Goal: Communication & Community: Participate in discussion

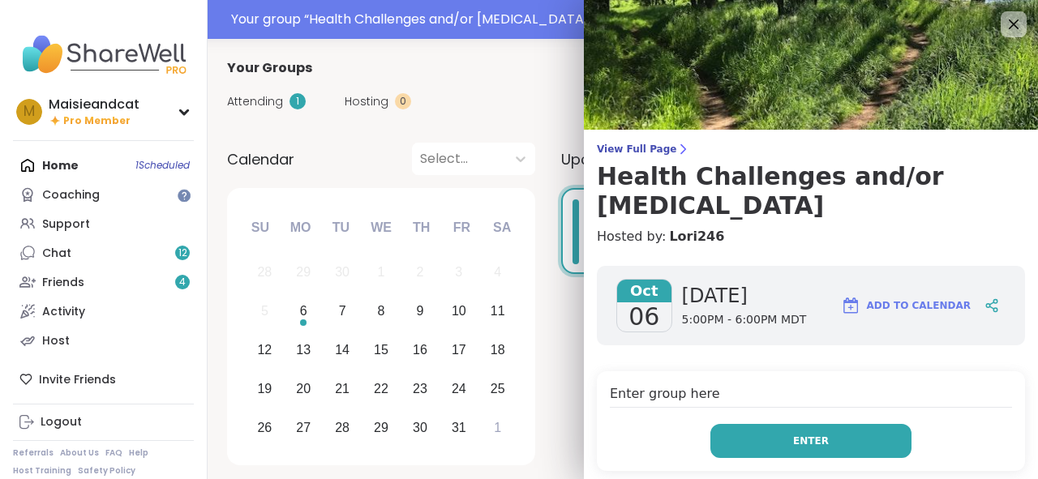
click at [775, 431] on button "Enter" at bounding box center [810, 441] width 201 height 34
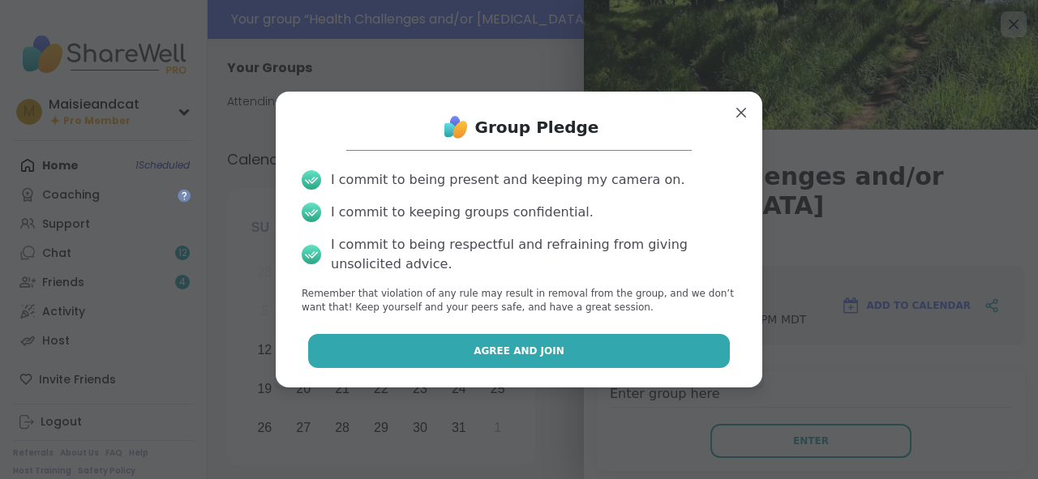
click at [545, 362] on button "Agree and Join" at bounding box center [519, 351] width 423 height 34
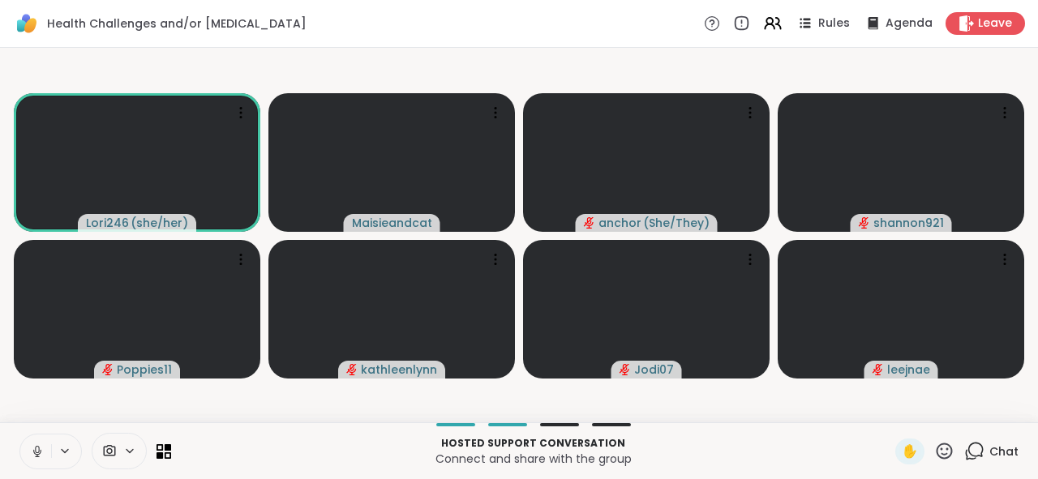
click at [42, 454] on icon at bounding box center [37, 451] width 15 height 15
click at [38, 448] on icon at bounding box center [37, 447] width 5 height 6
click at [986, 28] on span "Leave" at bounding box center [996, 23] width 36 height 17
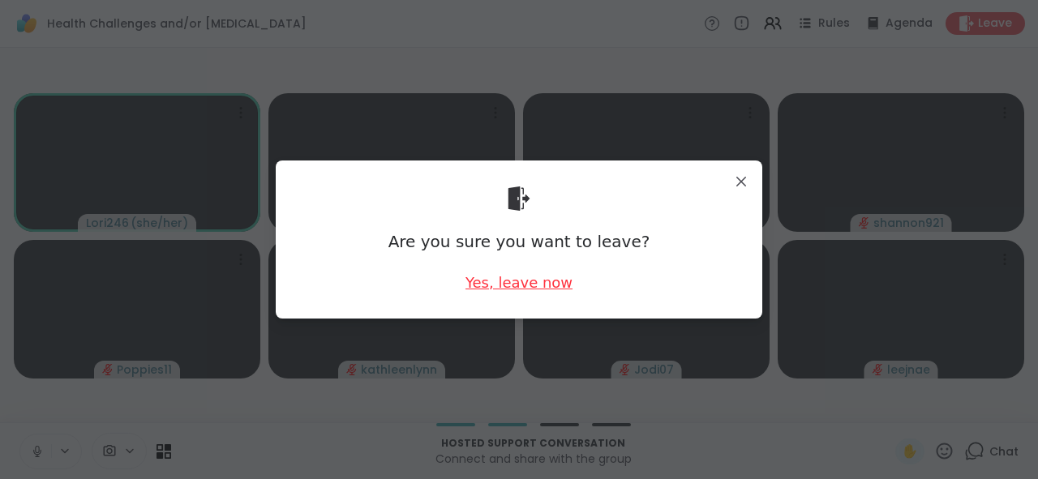
click at [536, 278] on div "Yes, leave now" at bounding box center [519, 283] width 107 height 20
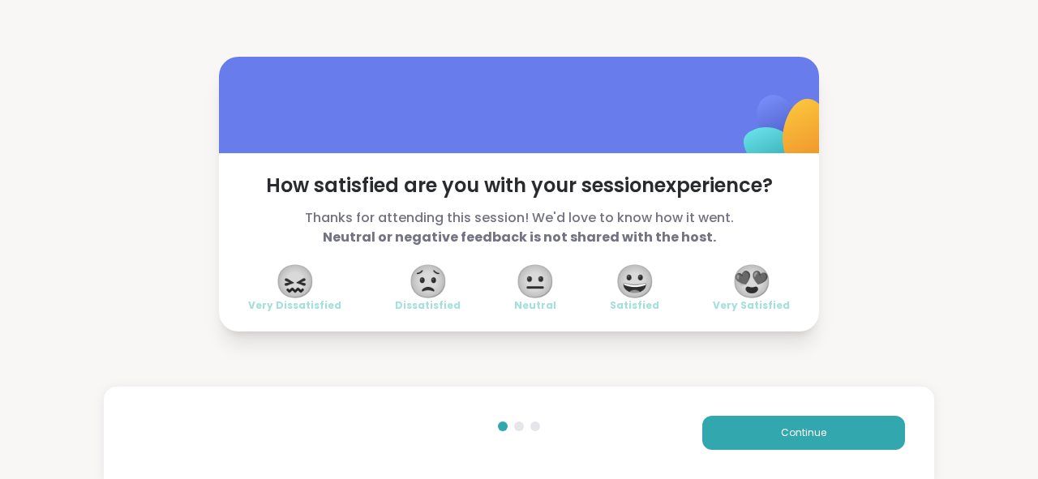
click at [536, 278] on span "😐" at bounding box center [535, 281] width 41 height 29
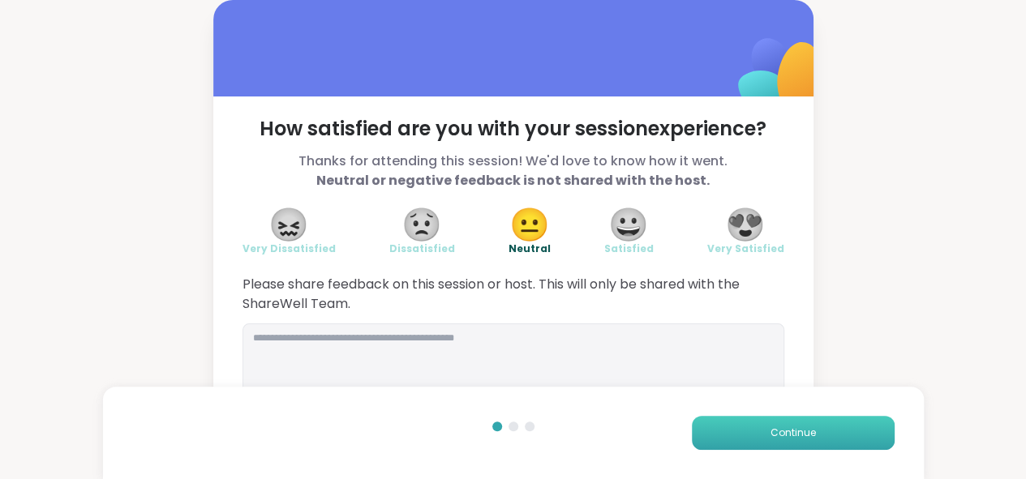
click at [806, 444] on button "Continue" at bounding box center [793, 433] width 203 height 34
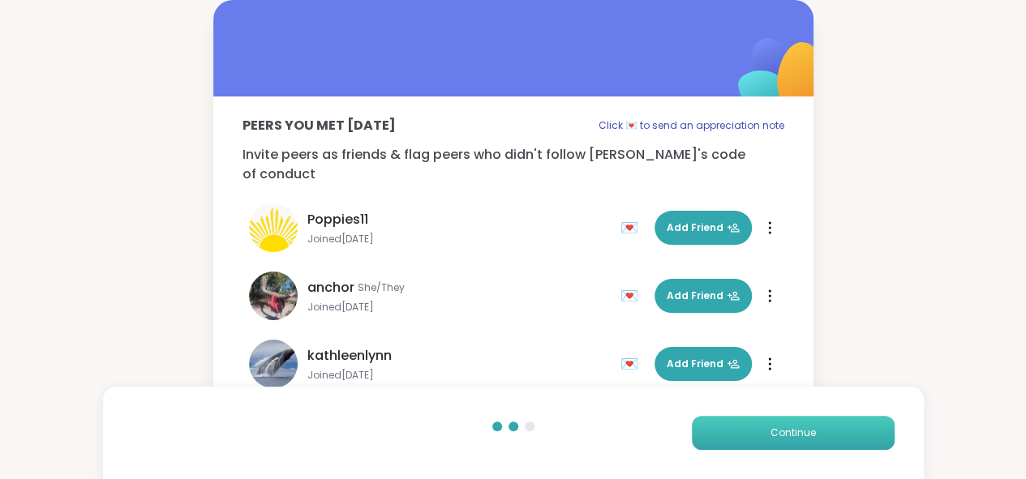
click at [806, 442] on button "Continue" at bounding box center [793, 433] width 203 height 34
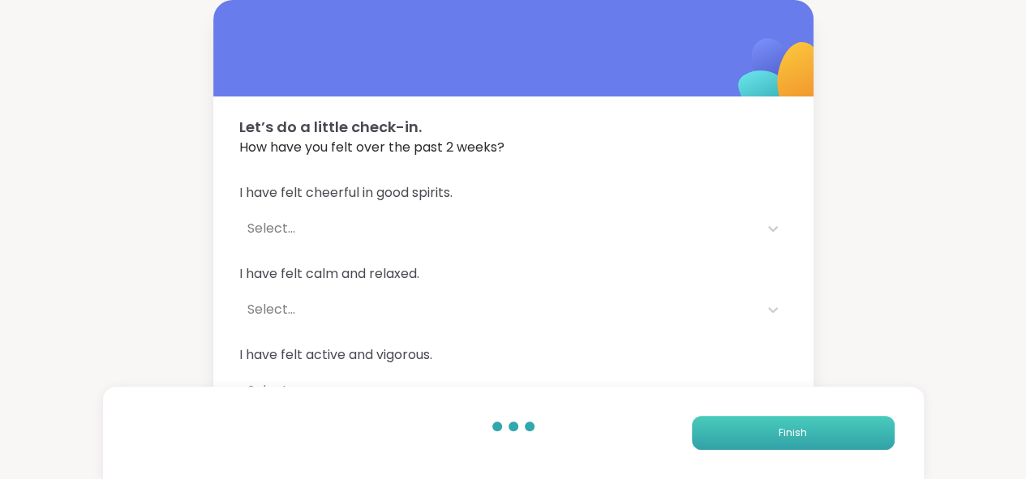
click at [808, 436] on button "Finish" at bounding box center [793, 433] width 203 height 34
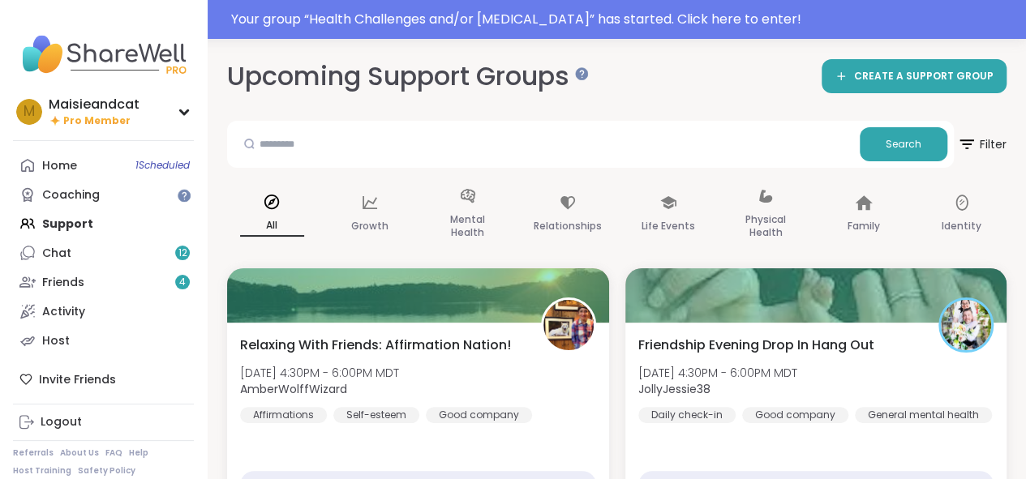
scroll to position [41, 0]
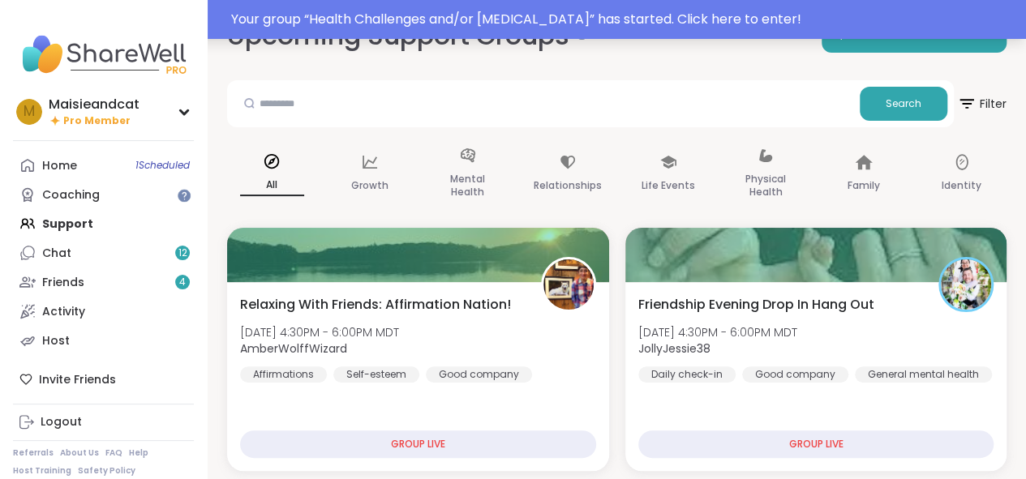
click at [367, 22] on div "Your group “ Health Challenges and/or Chronic Pain ” has started. Click here to…" at bounding box center [623, 19] width 785 height 19
click at [753, 23] on div "Upcoming Support Groups CREATE A SUPPORT GROUP" at bounding box center [616, 36] width 779 height 36
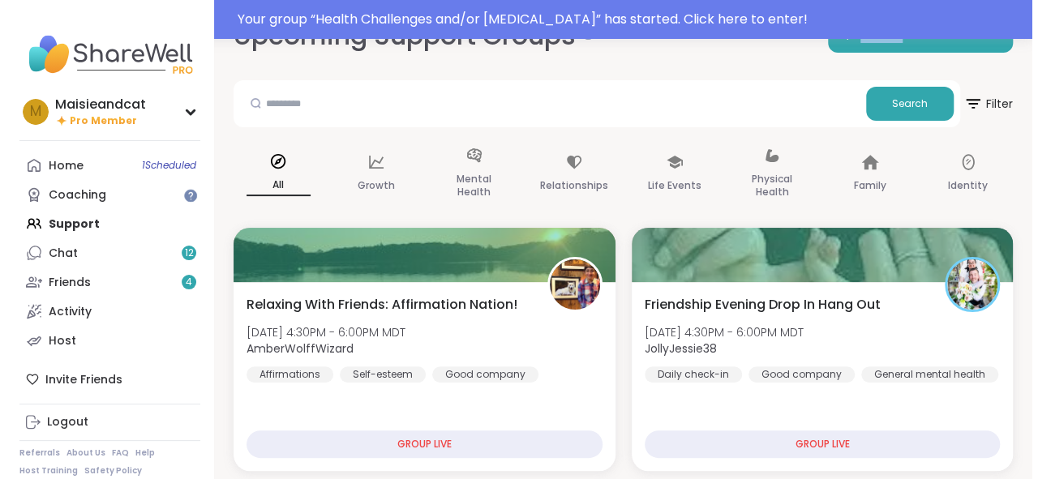
scroll to position [0, 0]
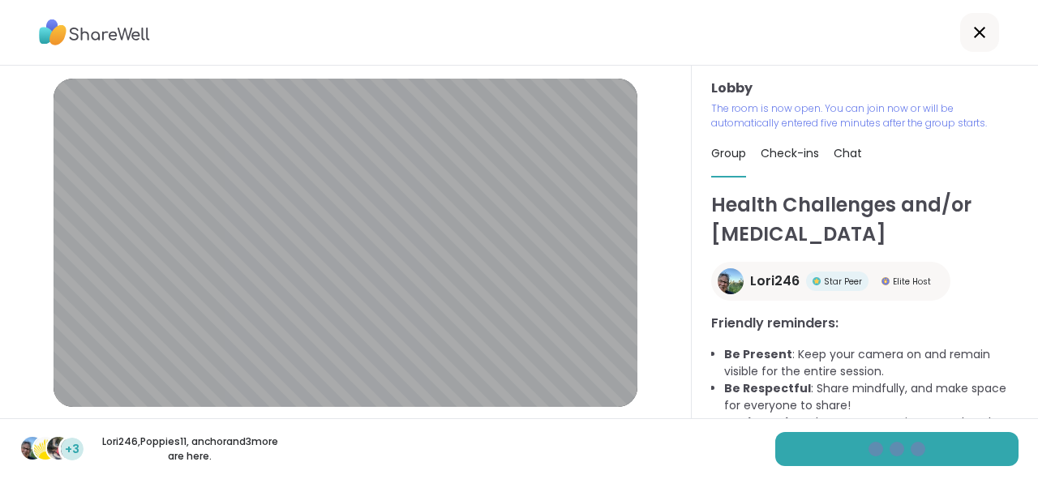
scroll to position [47, 0]
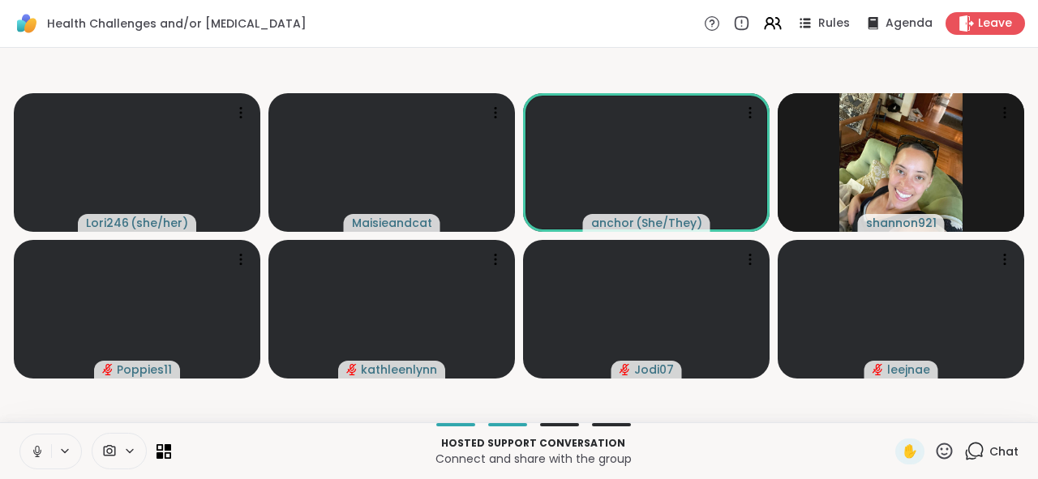
click at [45, 455] on button at bounding box center [35, 452] width 31 height 34
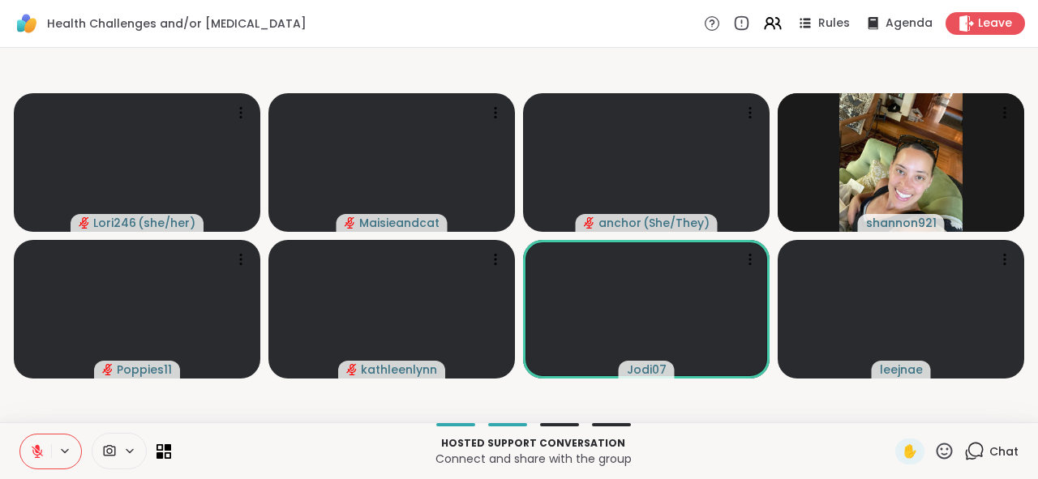
click at [684, 441] on p "Hosted support conversation" at bounding box center [533, 443] width 705 height 15
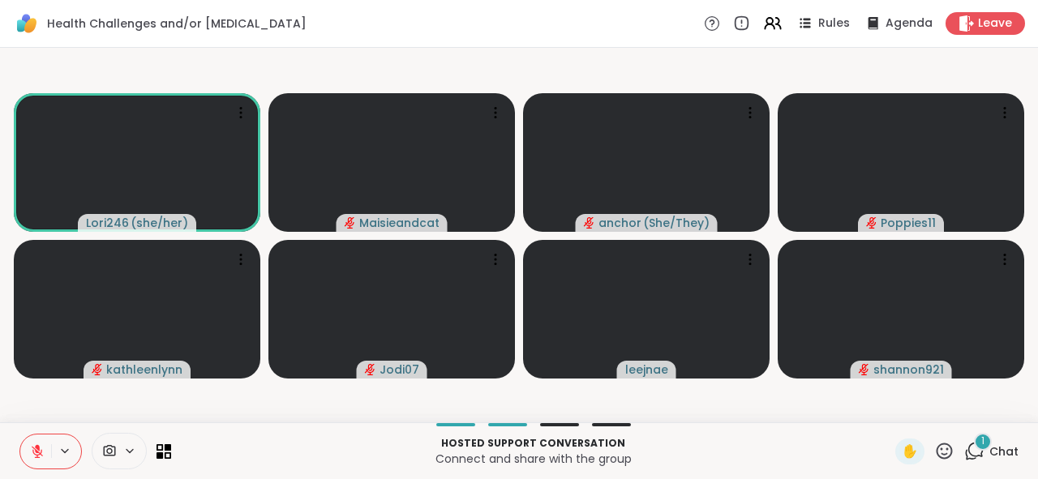
click at [34, 455] on icon at bounding box center [37, 451] width 11 height 11
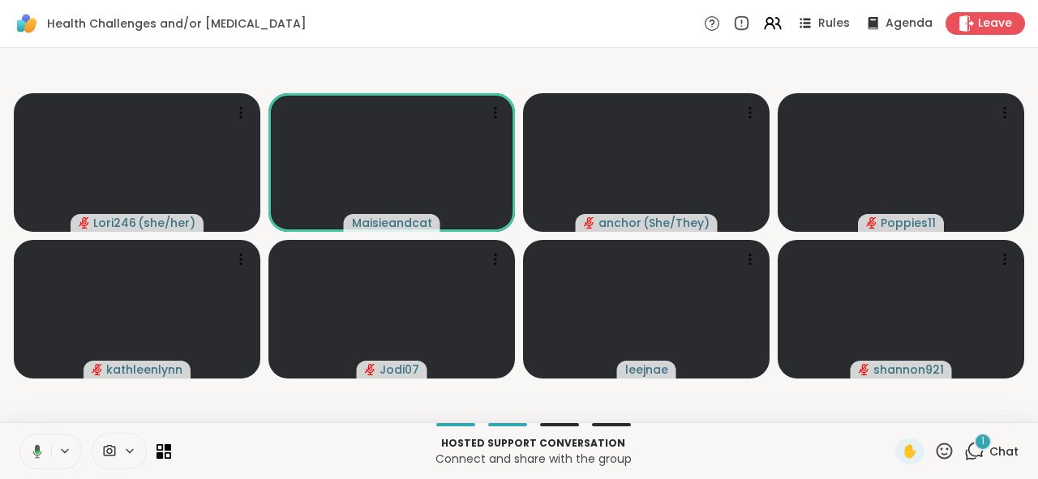
scroll to position [0, 12]
click at [21, 442] on button at bounding box center [34, 452] width 33 height 34
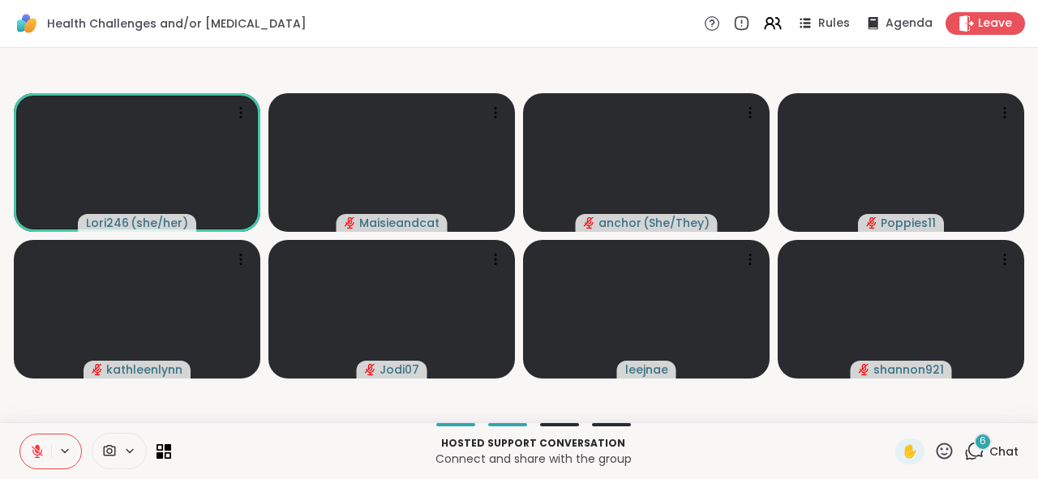
click at [21, 442] on button at bounding box center [35, 452] width 31 height 34
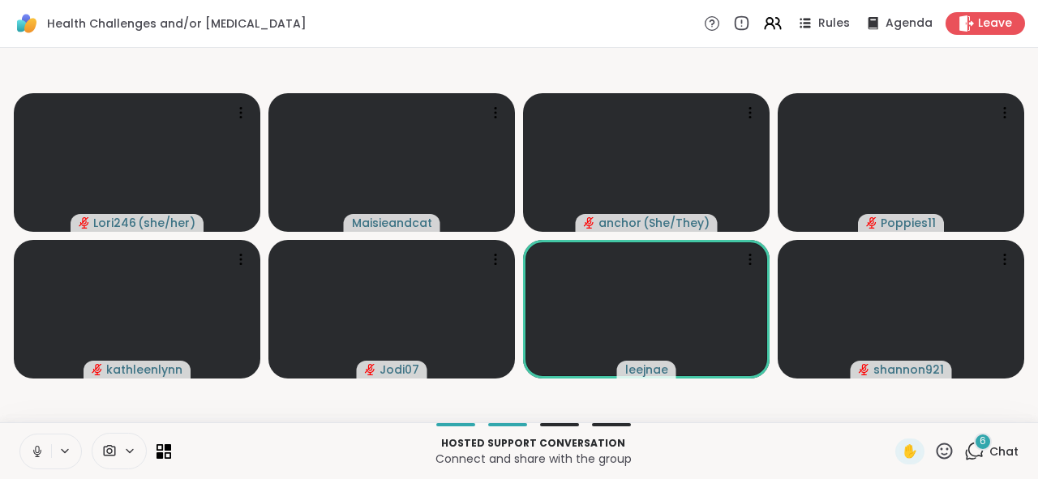
click at [34, 455] on button at bounding box center [35, 452] width 31 height 34
click at [151, 416] on video-player-container "Lori246 ( she/her ) Maisieandcat anchor ( She/They ) Poppies11 kathleenlynn Jod…" at bounding box center [519, 235] width 1019 height 362
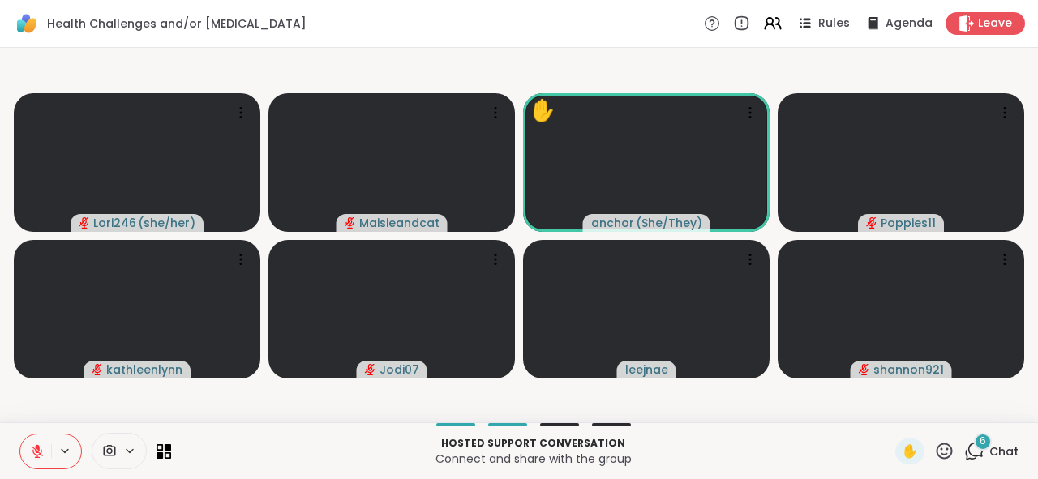
click at [974, 443] on div "6" at bounding box center [983, 442] width 18 height 18
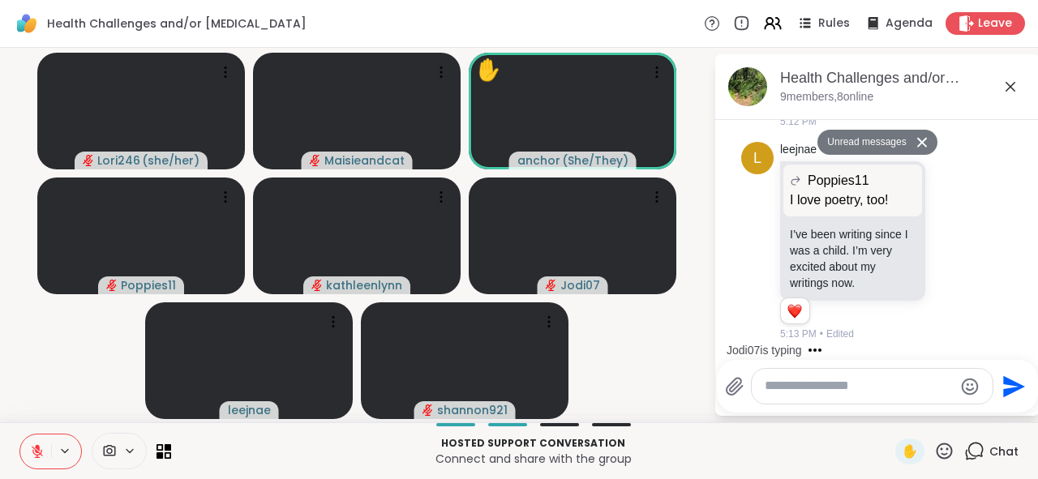
scroll to position [537, 0]
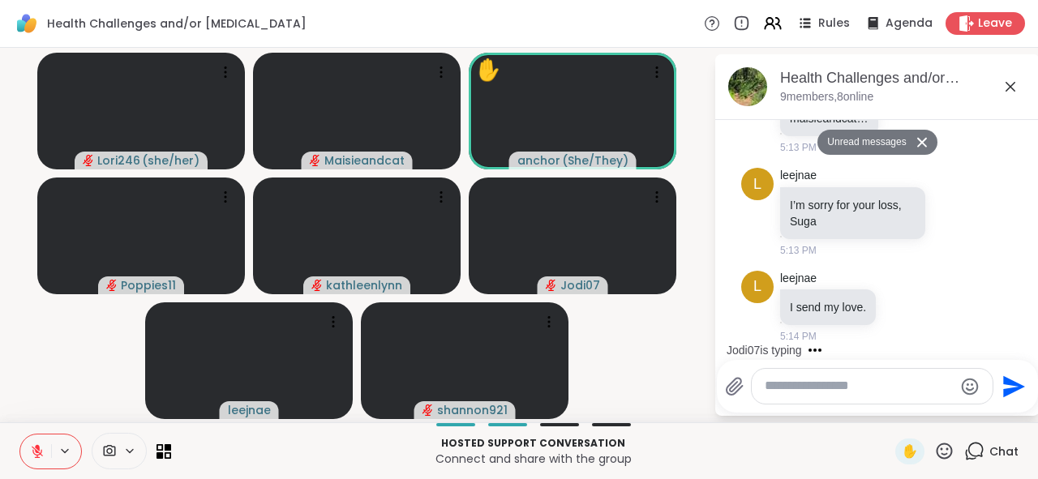
click at [1006, 97] on div "Health Challenges and/or Chronic Pain, Oct 06 9 members, 8 online" at bounding box center [903, 86] width 247 height 36
click at [1002, 92] on icon at bounding box center [1010, 86] width 19 height 19
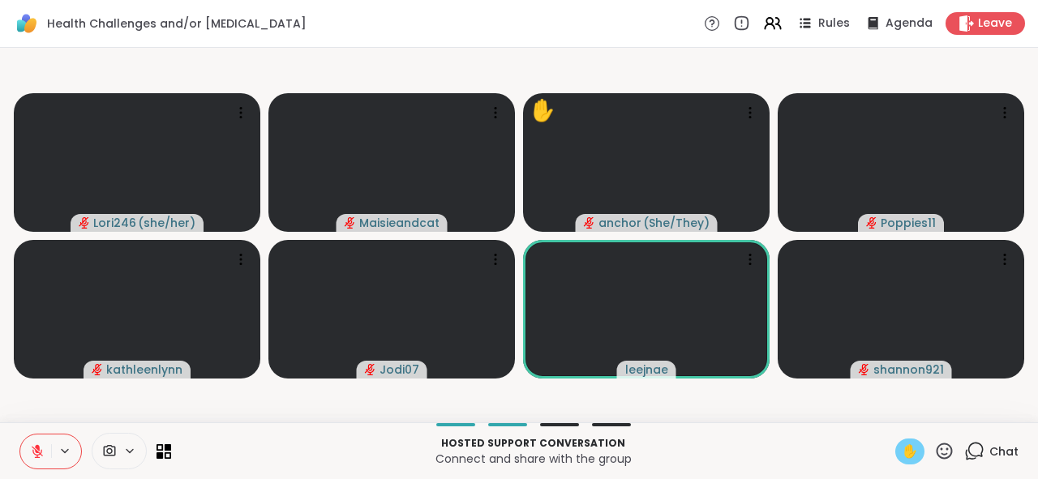
click at [902, 452] on span "✋" at bounding box center [910, 451] width 16 height 19
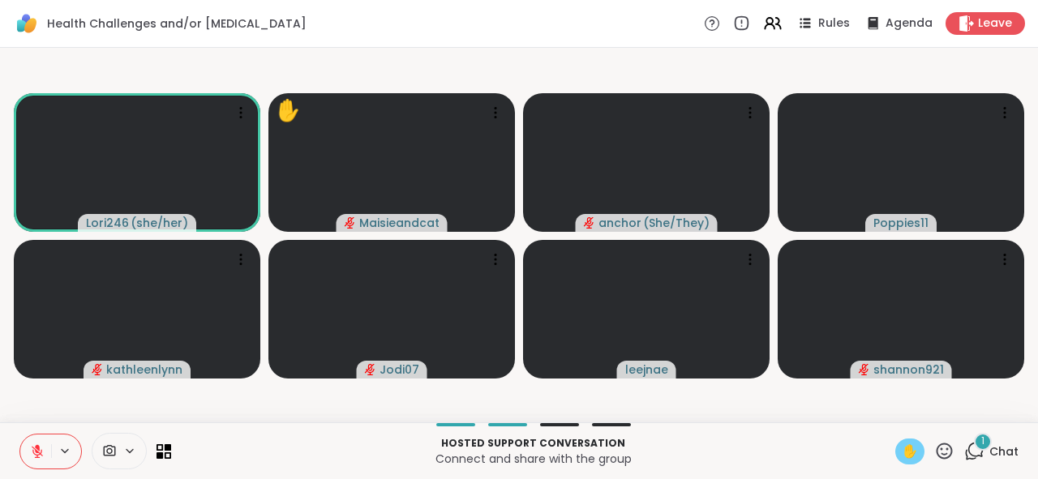
click at [30, 448] on icon at bounding box center [37, 451] width 15 height 15
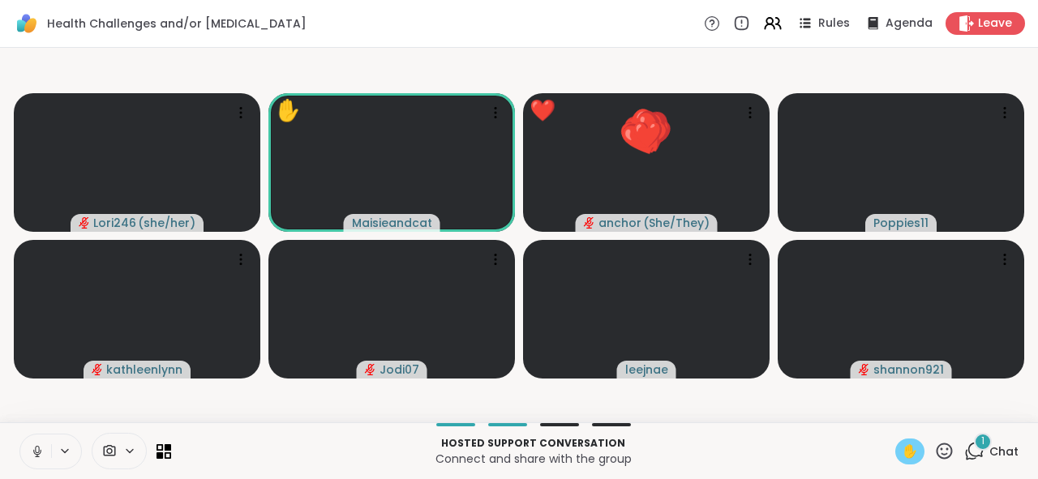
click at [332, 460] on p "Connect and share with the group" at bounding box center [533, 459] width 705 height 16
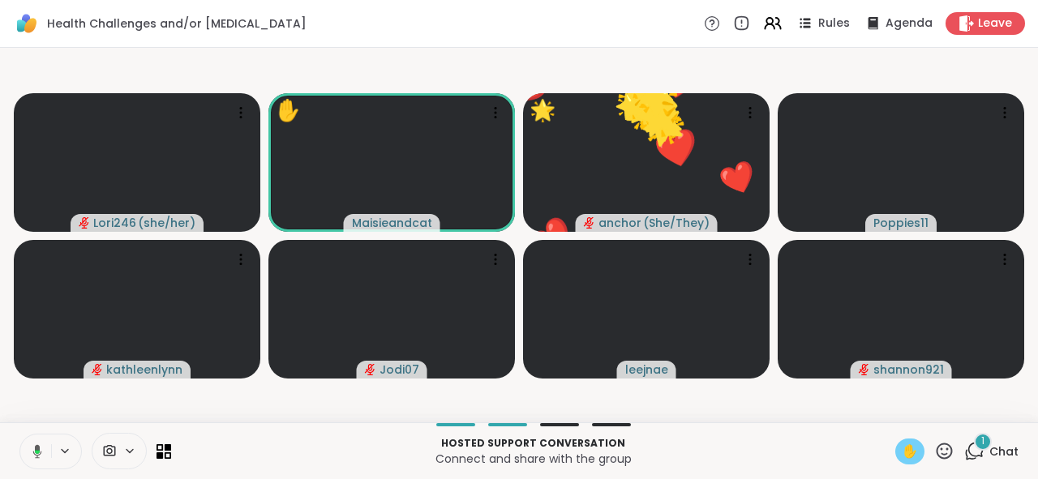
click at [33, 447] on icon at bounding box center [37, 451] width 9 height 14
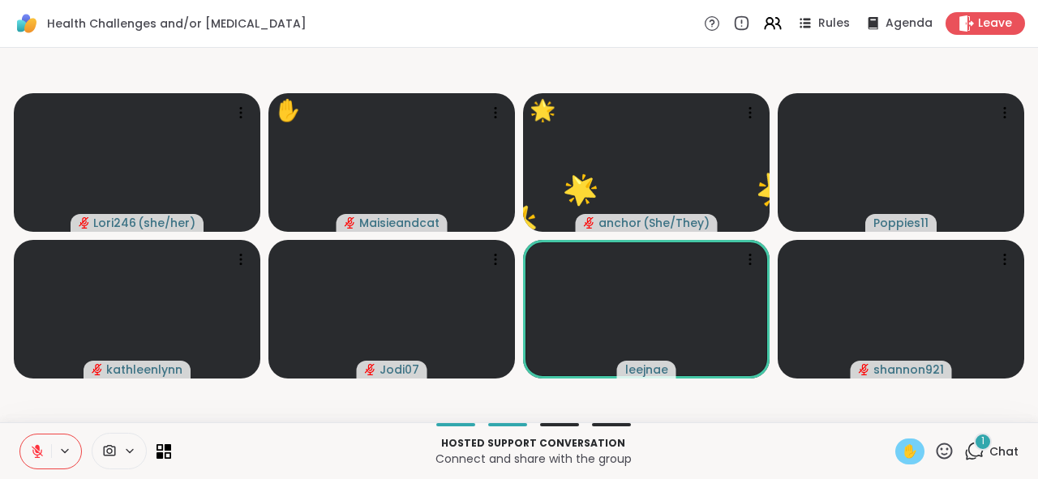
click at [902, 451] on span "✋" at bounding box center [910, 451] width 16 height 19
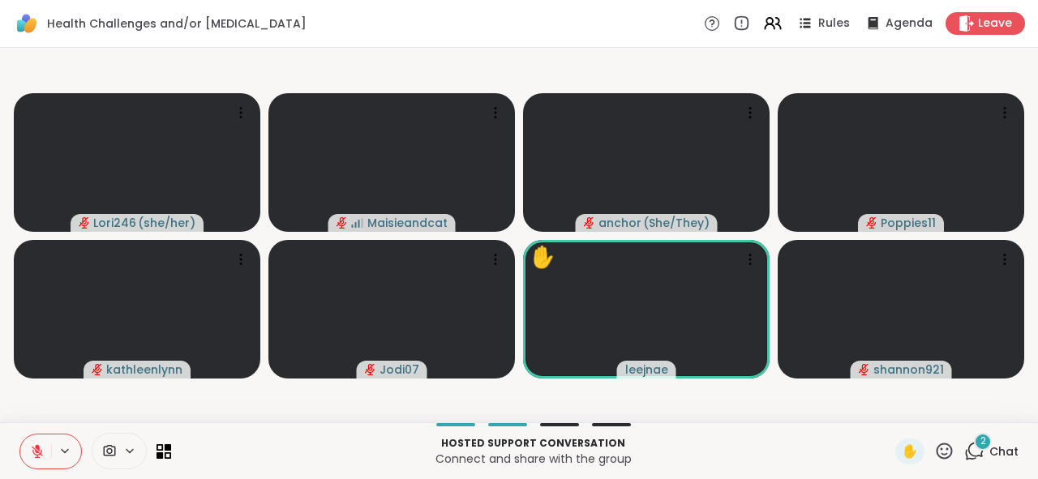
click at [934, 451] on icon at bounding box center [944, 451] width 20 height 20
click at [889, 414] on span "❤️" at bounding box center [897, 408] width 16 height 19
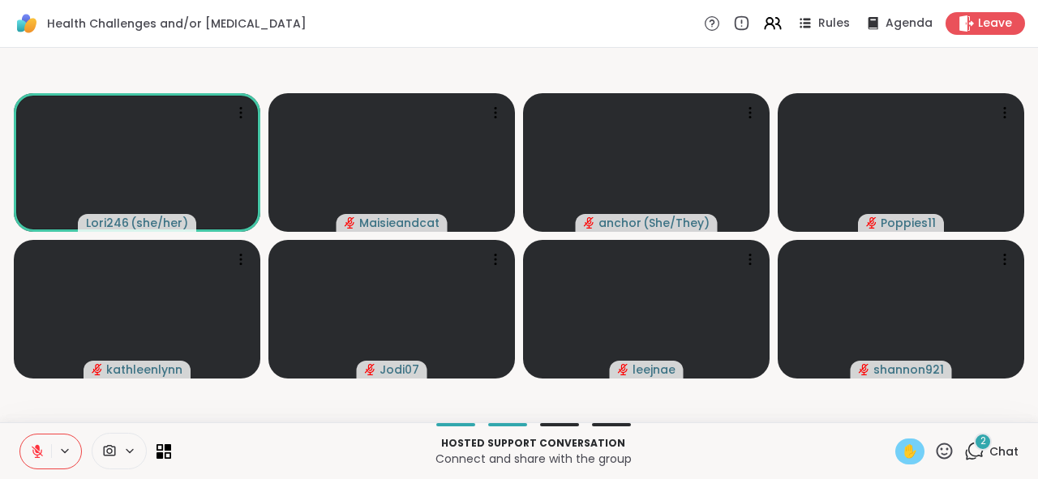
click at [902, 449] on span "✋" at bounding box center [910, 451] width 16 height 19
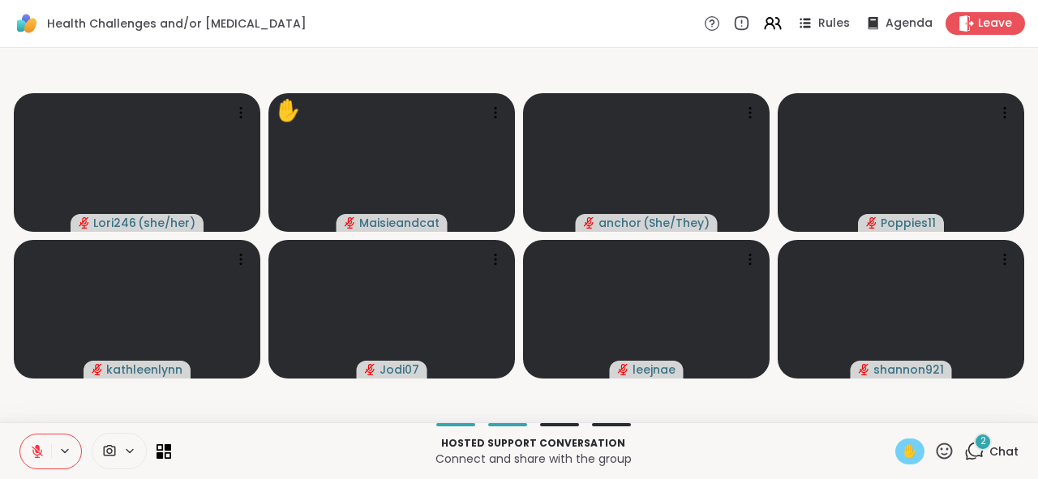
click at [35, 448] on icon at bounding box center [37, 447] width 5 height 6
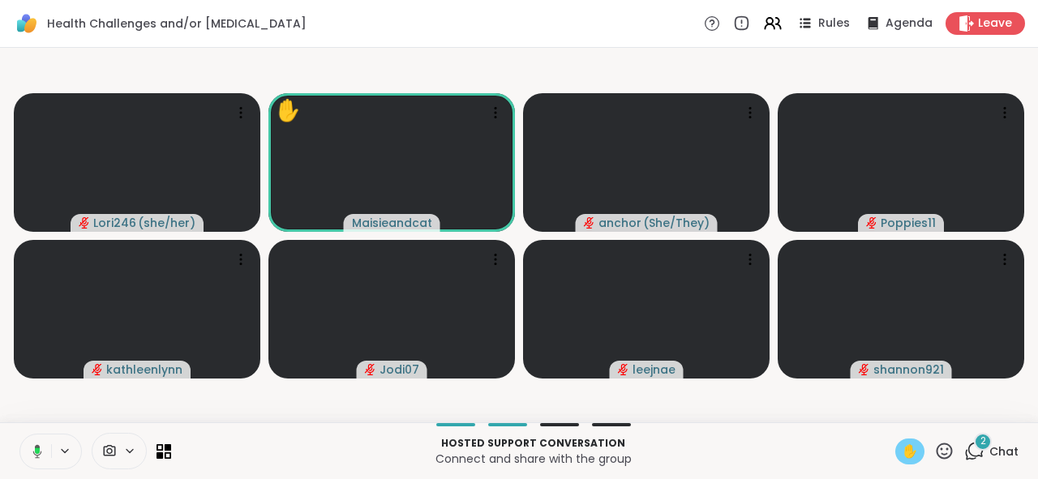
click at [902, 451] on span "✋" at bounding box center [910, 451] width 16 height 19
click at [30, 456] on icon at bounding box center [37, 451] width 15 height 15
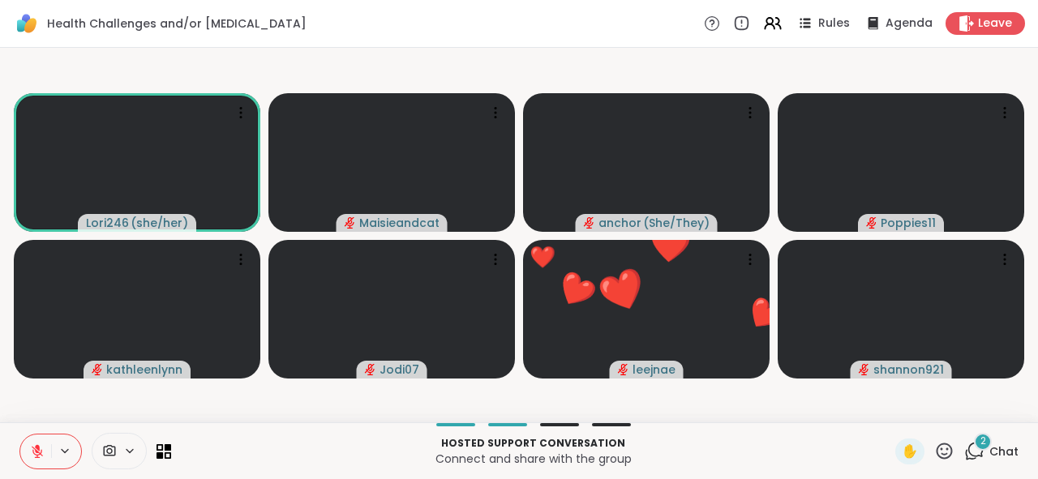
click at [30, 456] on icon at bounding box center [37, 451] width 15 height 15
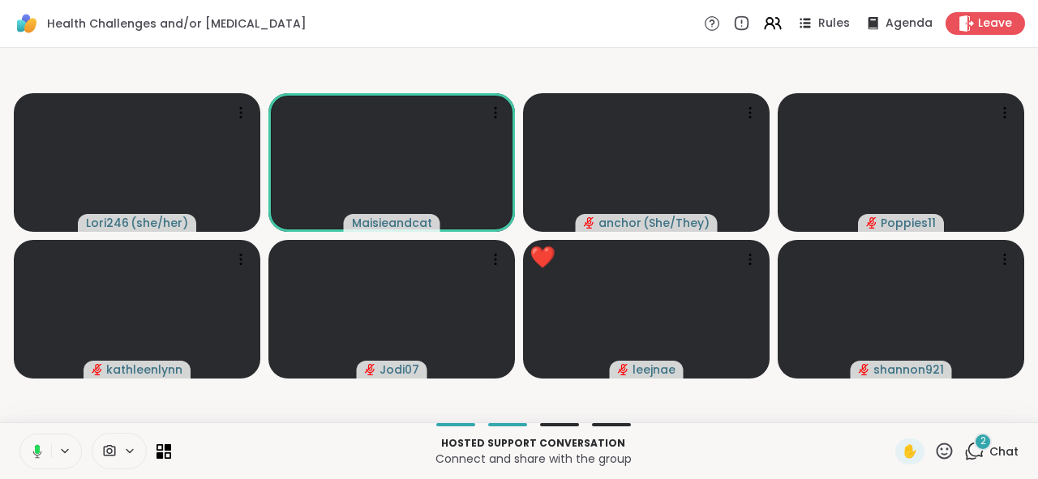
click at [28, 456] on icon at bounding box center [35, 451] width 15 height 15
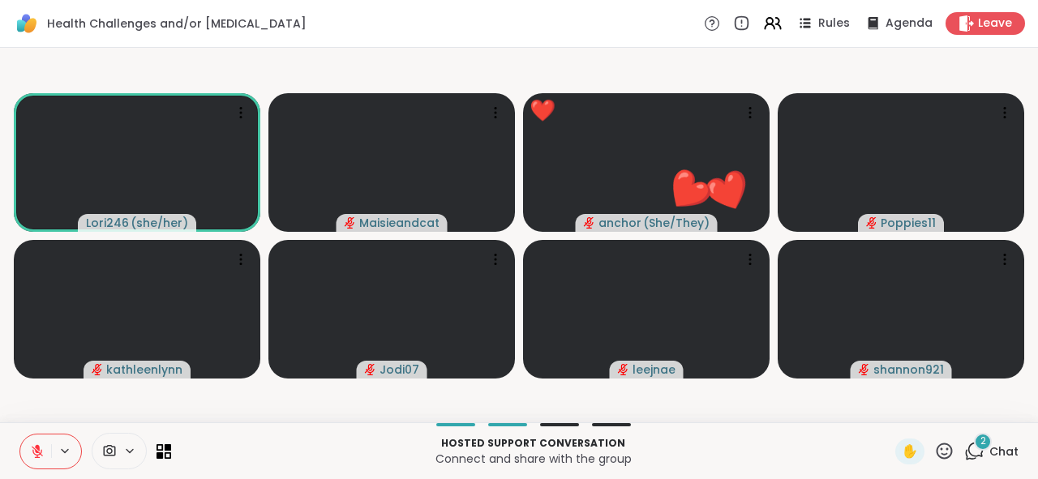
click at [30, 456] on icon at bounding box center [37, 451] width 15 height 15
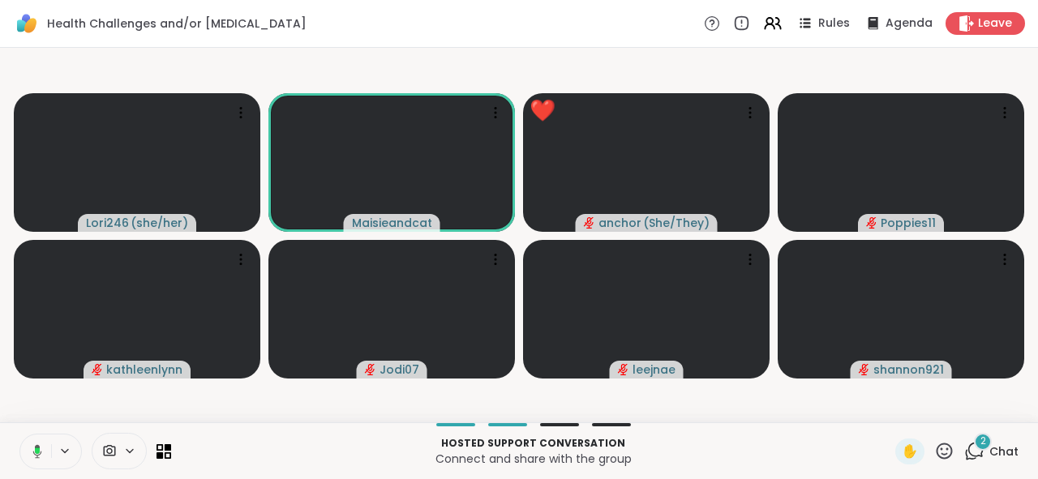
click at [28, 456] on icon at bounding box center [35, 451] width 15 height 15
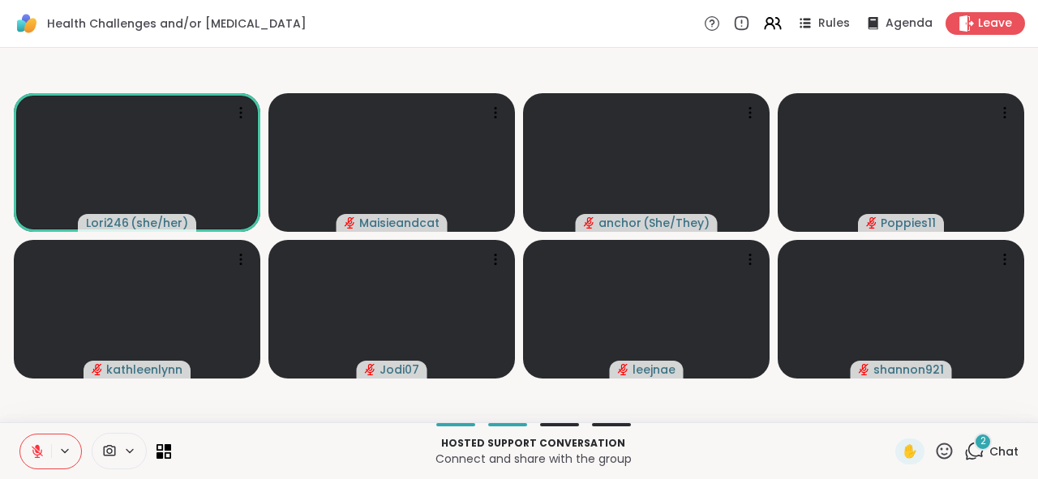
click at [30, 454] on icon at bounding box center [37, 451] width 15 height 15
click at [30, 453] on icon at bounding box center [37, 451] width 15 height 15
click at [902, 450] on span "✋" at bounding box center [910, 451] width 16 height 19
click at [30, 447] on icon at bounding box center [37, 451] width 15 height 15
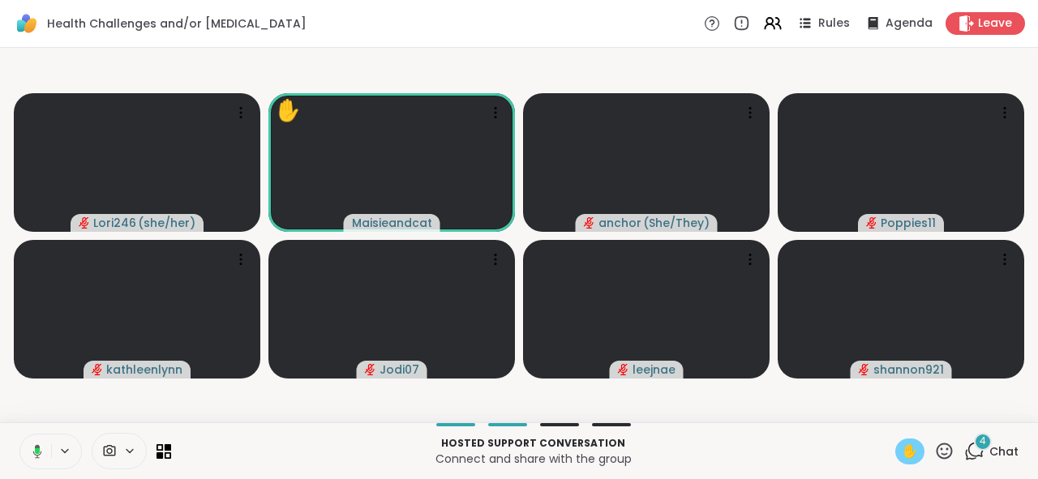
click at [902, 448] on span "✋" at bounding box center [910, 451] width 16 height 19
click at [32, 451] on button at bounding box center [35, 452] width 31 height 34
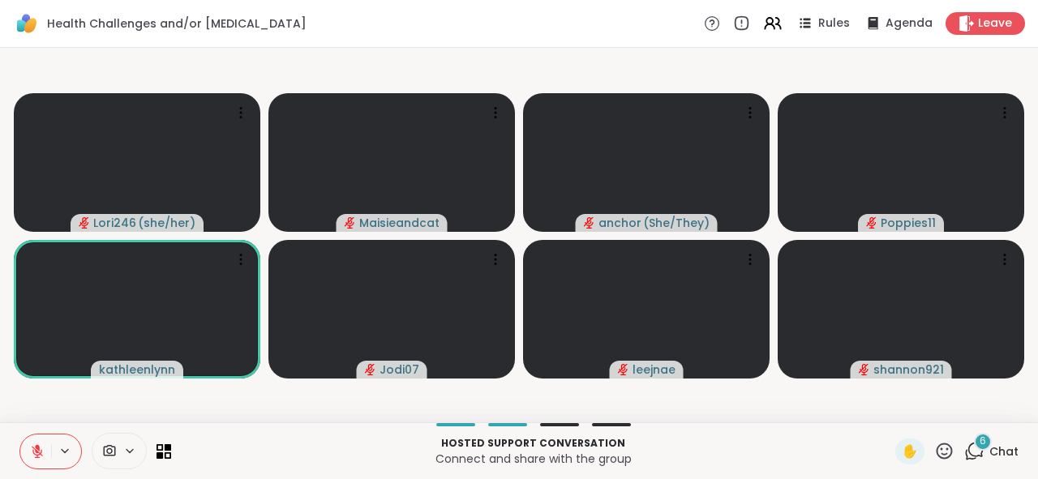
click at [898, 437] on div "Hosted support conversation Connect and share with the group ✋ 6 Chat" at bounding box center [519, 451] width 1038 height 57
click at [934, 453] on icon at bounding box center [944, 451] width 20 height 20
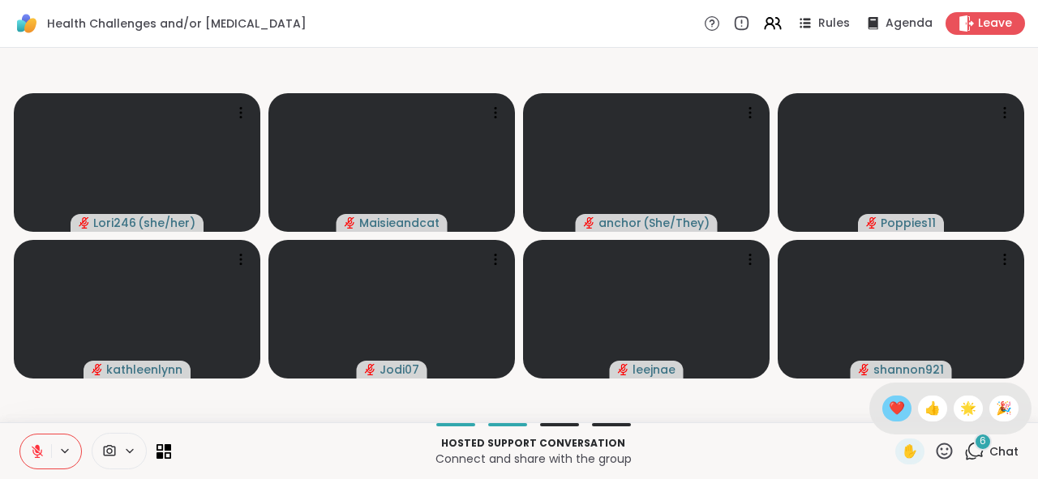
click at [889, 409] on span "❤️" at bounding box center [897, 408] width 16 height 19
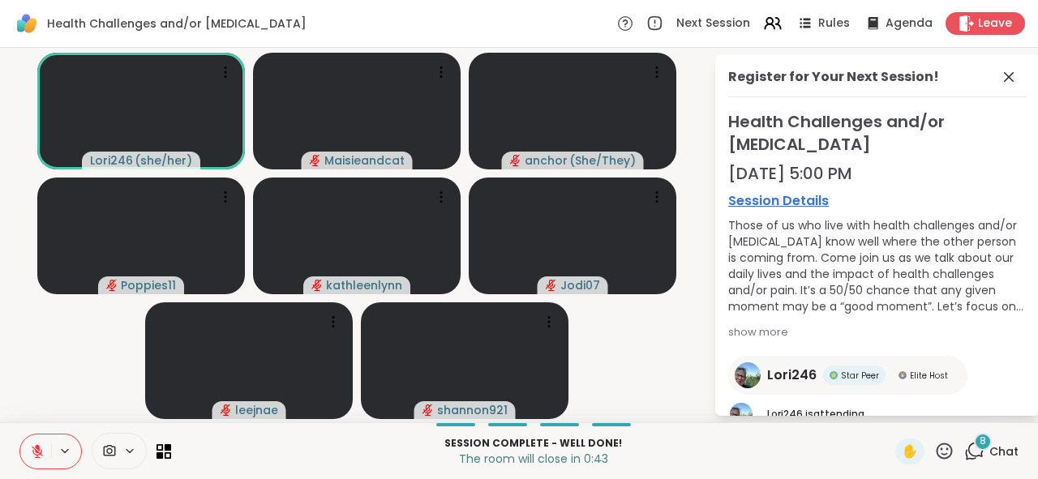
click at [30, 451] on icon at bounding box center [37, 451] width 15 height 15
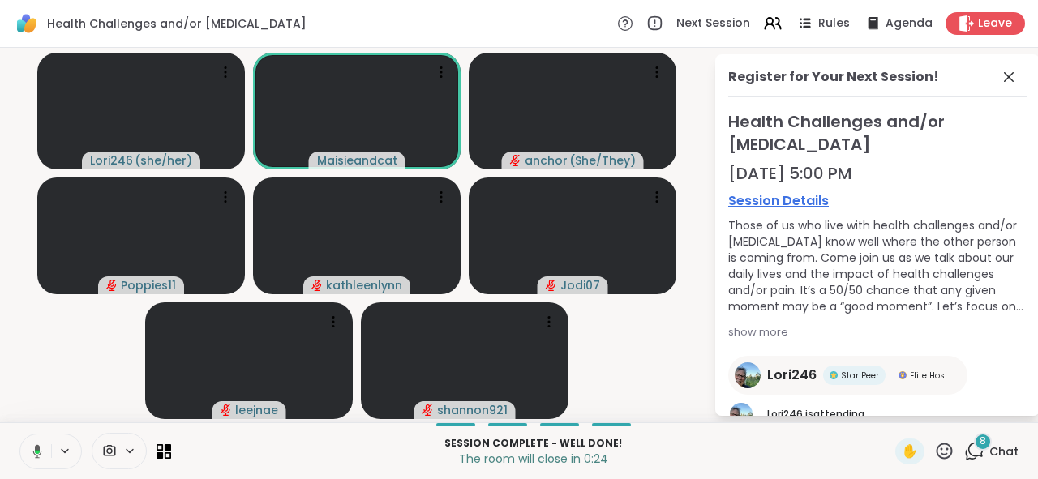
click at [22, 444] on button at bounding box center [34, 452] width 33 height 34
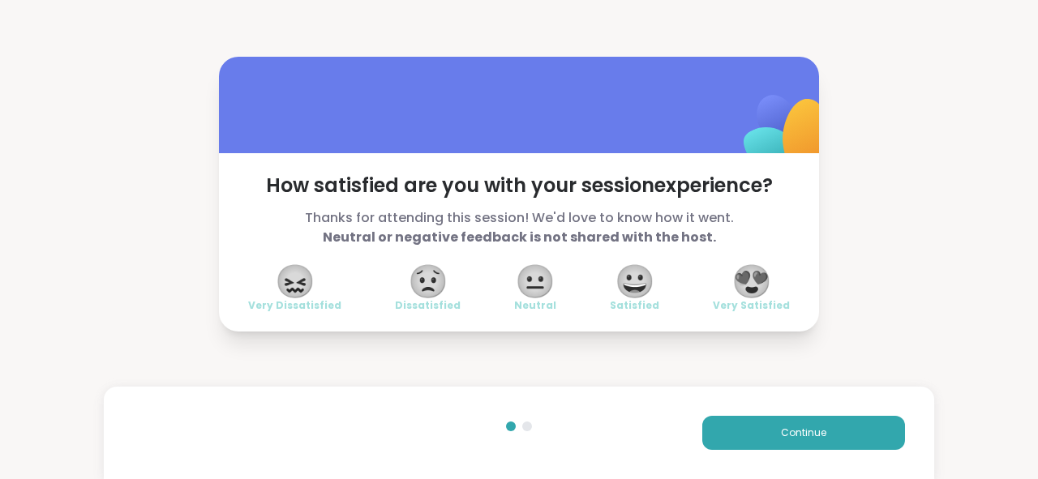
drag, startPoint x: 944, startPoint y: 27, endPoint x: 575, endPoint y: 73, distance: 371.9
click at [575, 73] on div at bounding box center [519, 105] width 600 height 97
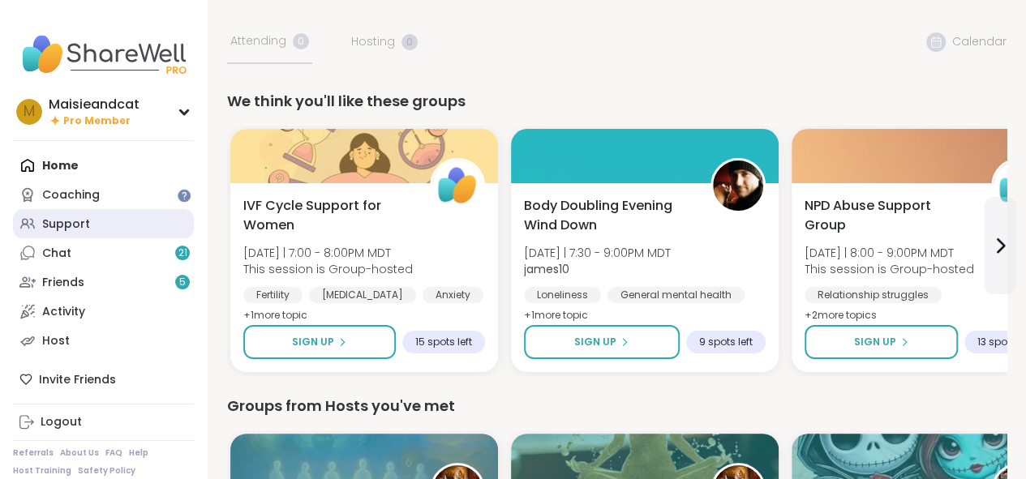
click at [53, 228] on div "Support" at bounding box center [66, 225] width 48 height 16
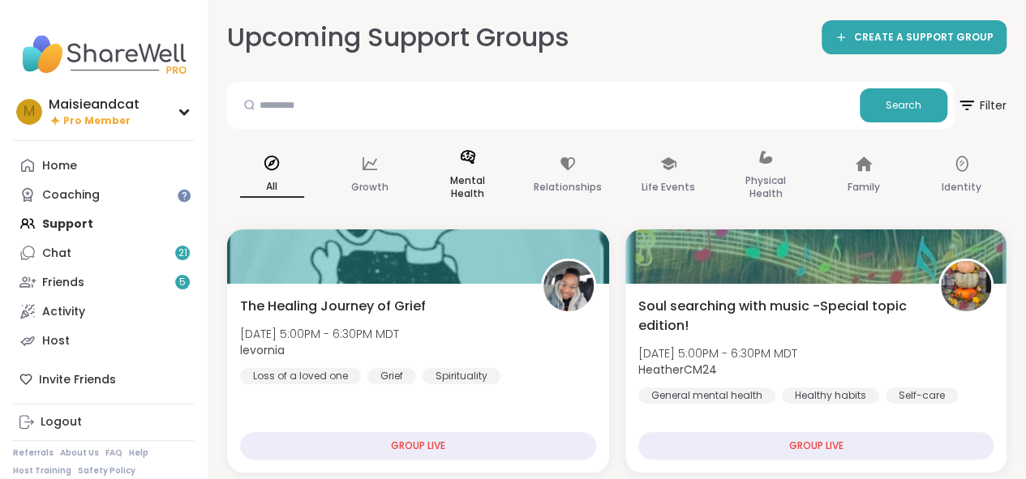
click at [494, 187] on p "Mental Health" at bounding box center [468, 187] width 64 height 32
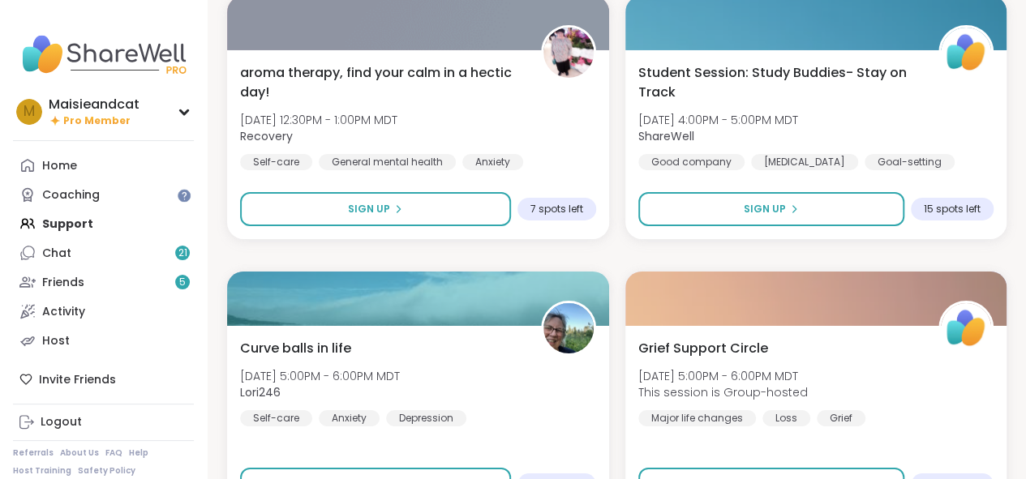
scroll to position [4783, 0]
